Goal: Navigation & Orientation: Find specific page/section

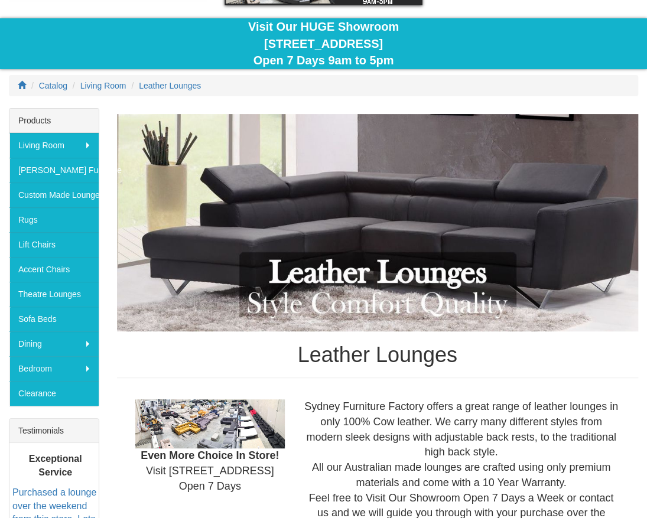
scroll to position [97, 0]
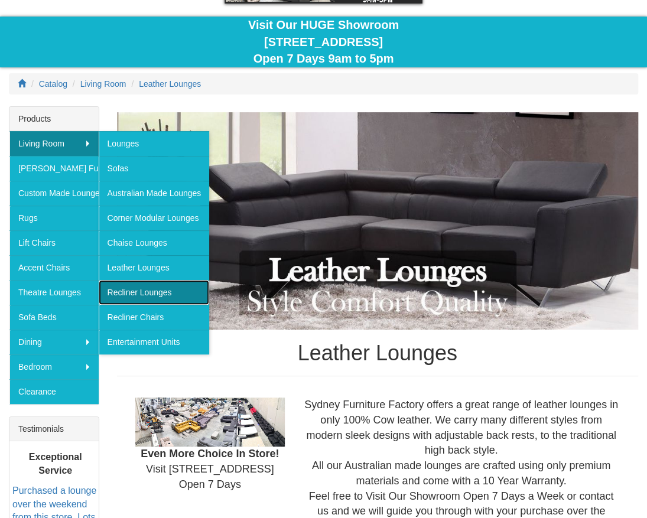
click at [152, 280] on link "Recliner Lounges" at bounding box center [154, 292] width 111 height 25
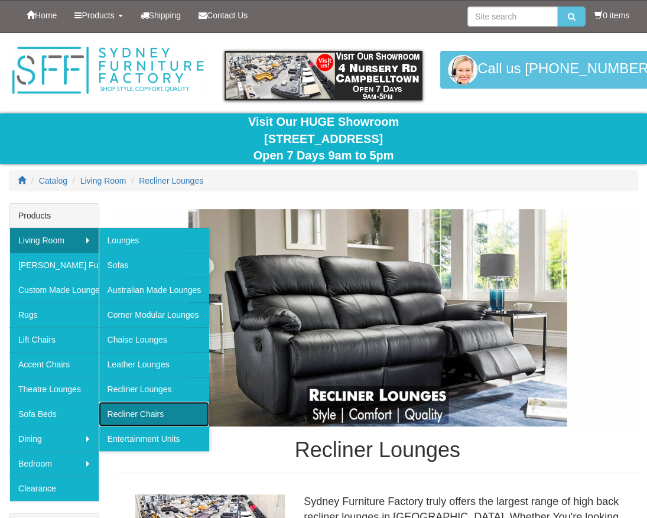
click at [160, 409] on link "Recliner Chairs" at bounding box center [154, 414] width 111 height 25
